Goal: Share content: Share content

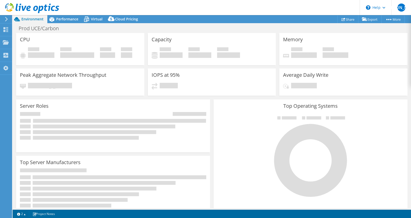
select select "USD"
click at [6, 19] on icon at bounding box center [7, 19] width 4 height 5
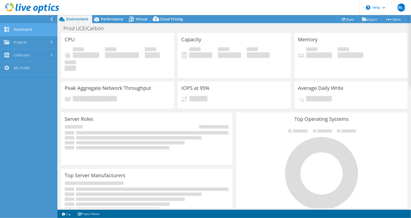
click at [13, 27] on link "Dashboard" at bounding box center [28, 29] width 57 height 13
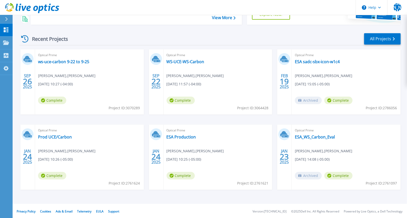
scroll to position [61, 0]
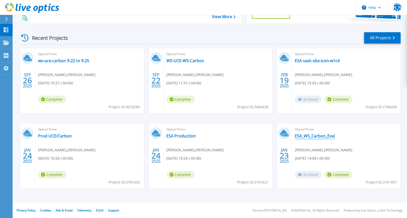
click at [311, 135] on link "ESA_WS_Carbon_Eval" at bounding box center [315, 136] width 40 height 5
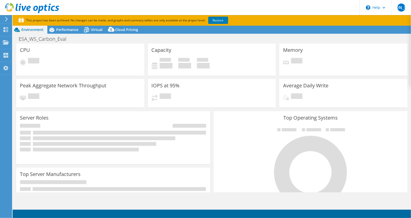
select select "USEast"
select select "USD"
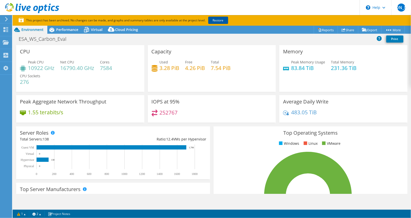
click at [219, 19] on link "Restore" at bounding box center [218, 20] width 20 height 7
click at [6, 17] on icon at bounding box center [7, 19] width 4 height 5
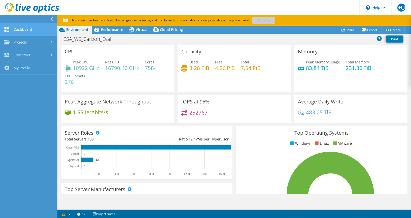
click at [13, 31] on link "Dashboard" at bounding box center [28, 29] width 57 height 13
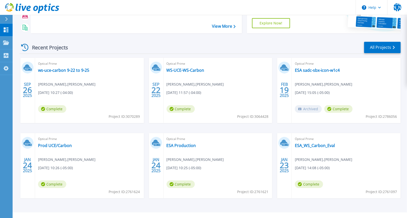
scroll to position [61, 0]
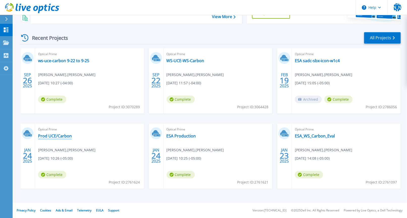
click at [54, 136] on link "Prod UCE/Carbon" at bounding box center [55, 136] width 34 height 5
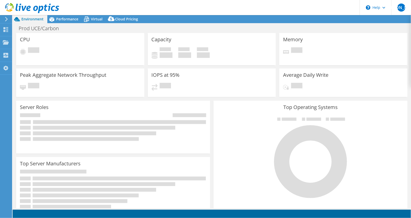
select select "USD"
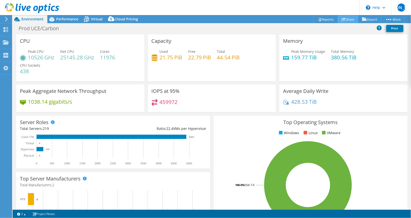
click at [344, 19] on link "Share" at bounding box center [348, 19] width 21 height 8
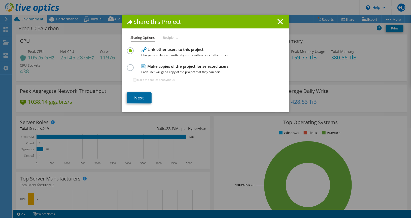
click at [141, 97] on link "Next" at bounding box center [139, 97] width 25 height 11
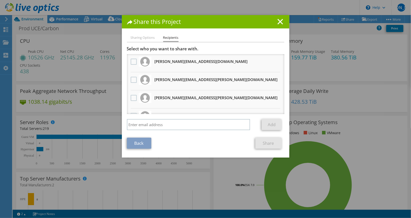
click at [132, 65] on div at bounding box center [134, 62] width 9 height 11
click at [132, 62] on label at bounding box center [134, 62] width 7 height 6
click at [0, 0] on input "checkbox" at bounding box center [0, 0] width 0 height 0
click at [271, 144] on link "Share" at bounding box center [269, 143] width 26 height 11
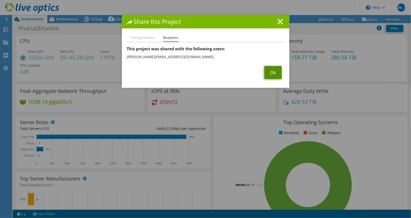
click at [272, 74] on link "Ok" at bounding box center [273, 72] width 17 height 13
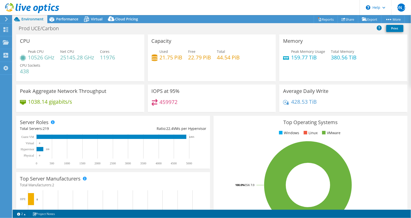
click at [9, 7] on icon at bounding box center [32, 8] width 54 height 10
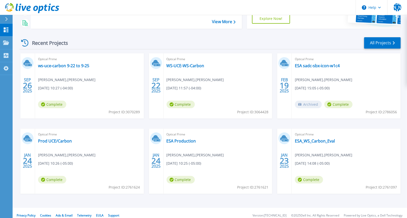
scroll to position [61, 0]
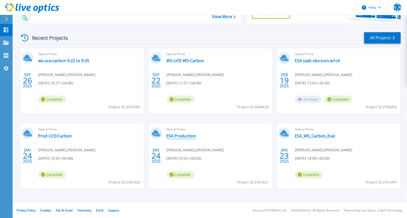
click at [176, 135] on link "ESA Production" at bounding box center [181, 136] width 29 height 5
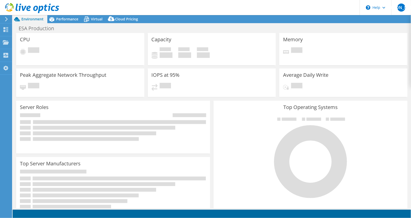
select select "USEast"
select select "USD"
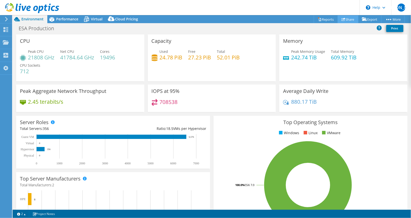
click at [343, 20] on link "Share" at bounding box center [348, 19] width 21 height 8
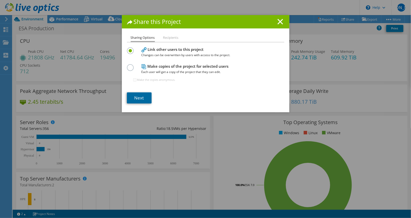
click at [139, 98] on link "Next" at bounding box center [139, 97] width 25 height 11
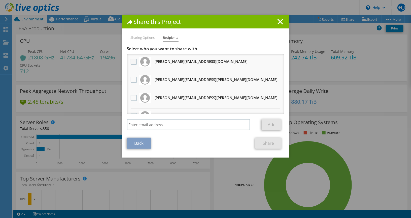
click at [131, 64] on label at bounding box center [134, 62] width 7 height 6
click at [0, 0] on input "checkbox" at bounding box center [0, 0] width 0 height 0
click at [263, 142] on link "Share" at bounding box center [269, 143] width 26 height 11
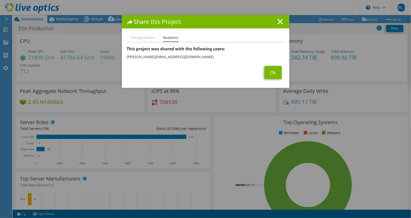
click at [7, 5] on div "Share this Project Sharing Options Recipients Link other users to this project …" at bounding box center [205, 109] width 411 height 218
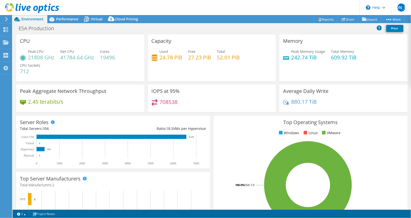
click at [10, 8] on icon at bounding box center [32, 8] width 54 height 10
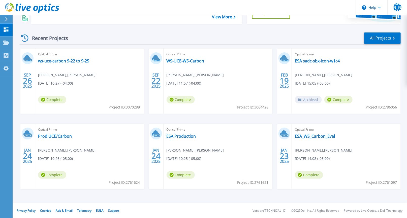
scroll to position [61, 0]
click at [309, 135] on link "ESA_WS_Carbon_Eval" at bounding box center [315, 136] width 40 height 5
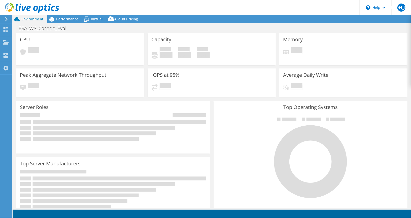
select select "USEast"
select select "USD"
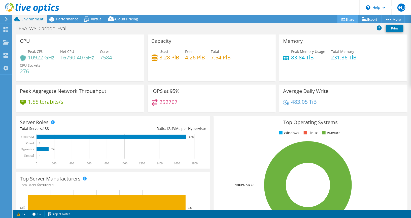
click at [345, 18] on link "Share" at bounding box center [348, 19] width 21 height 8
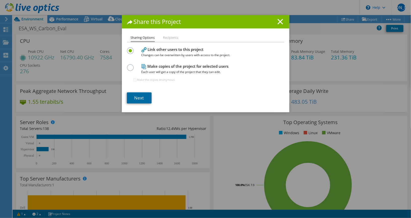
click at [139, 98] on link "Next" at bounding box center [139, 97] width 25 height 11
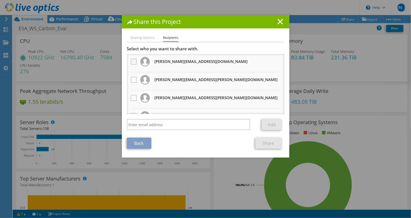
click at [130, 58] on div at bounding box center [134, 62] width 9 height 11
click at [133, 60] on label at bounding box center [134, 62] width 7 height 6
click at [0, 0] on input "checkbox" at bounding box center [0, 0] width 0 height 0
click at [269, 143] on link "Share" at bounding box center [269, 143] width 26 height 11
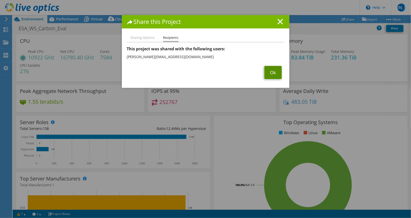
click at [272, 75] on link "Ok" at bounding box center [273, 72] width 17 height 13
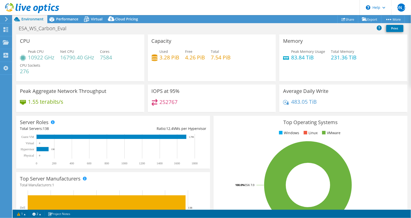
click at [9, 6] on icon at bounding box center [32, 8] width 54 height 10
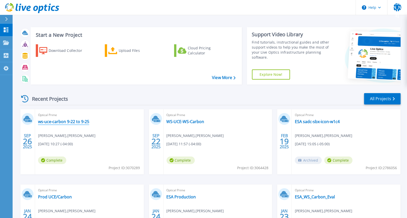
click at [55, 121] on link "ws-uce-carbon 9-22 to 9-25" at bounding box center [63, 121] width 51 height 5
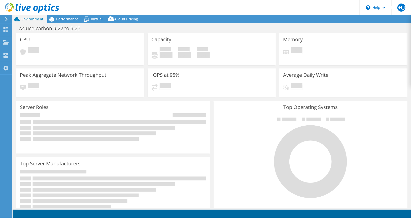
select select "USD"
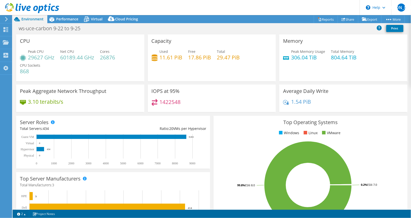
drag, startPoint x: 7, startPoint y: 4, endPoint x: 7, endPoint y: 6, distance: 2.5
click at [7, 4] on icon at bounding box center [32, 8] width 54 height 10
